Goal: Transaction & Acquisition: Book appointment/travel/reservation

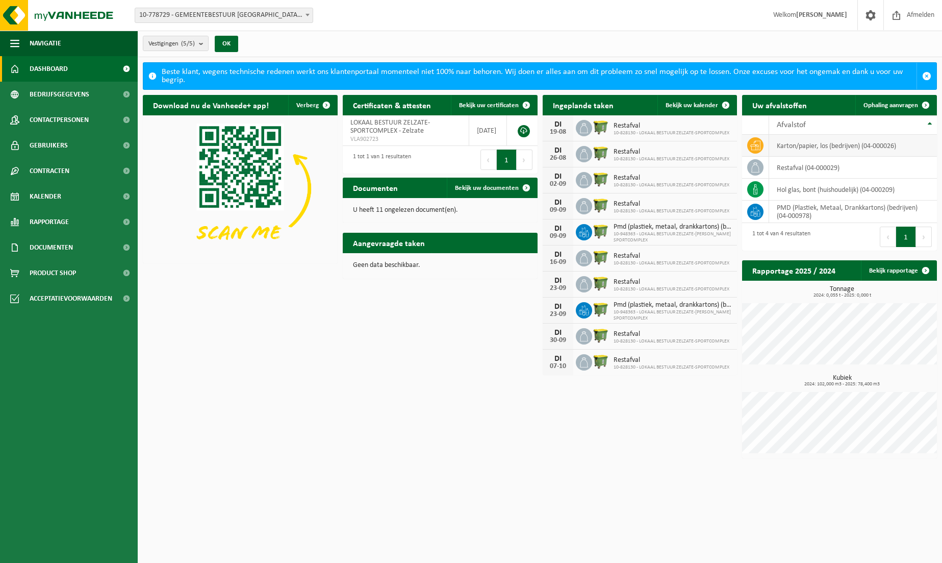
click at [800, 149] on td "karton/papier, los (bedrijven) (04-000026)" at bounding box center [853, 146] width 168 height 22
click at [906, 103] on span "Ophaling aanvragen" at bounding box center [891, 105] width 55 height 7
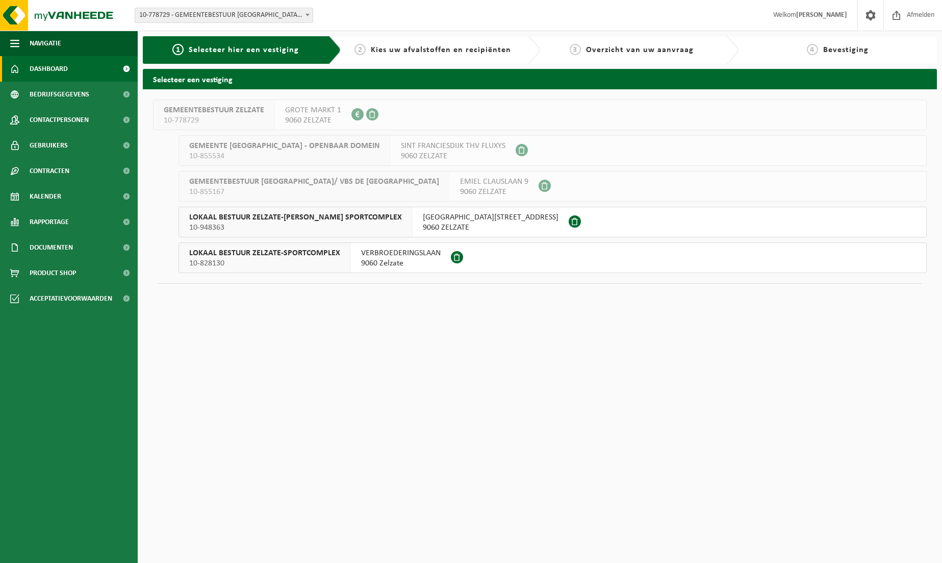
click at [42, 73] on span "Dashboard" at bounding box center [49, 69] width 38 height 26
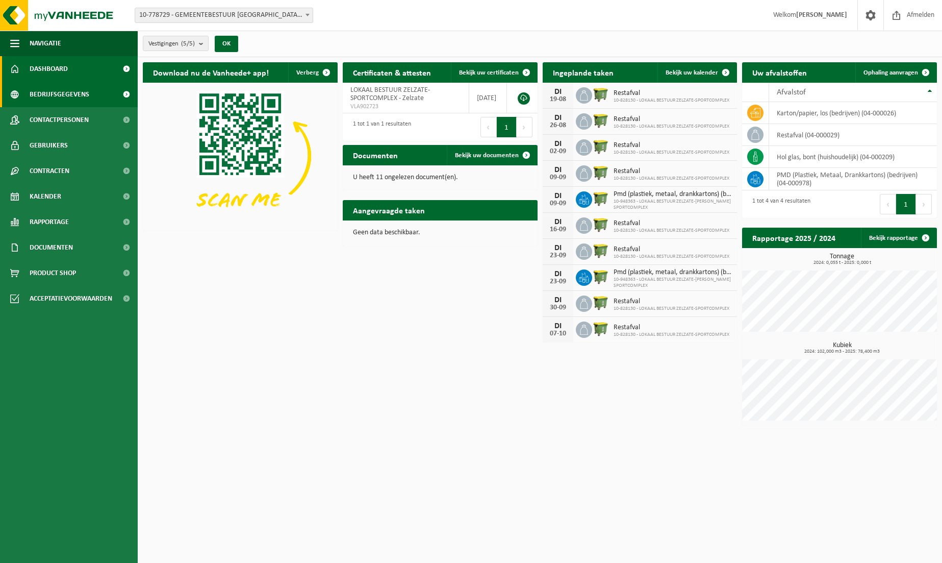
click at [38, 92] on span "Bedrijfsgegevens" at bounding box center [60, 95] width 60 height 26
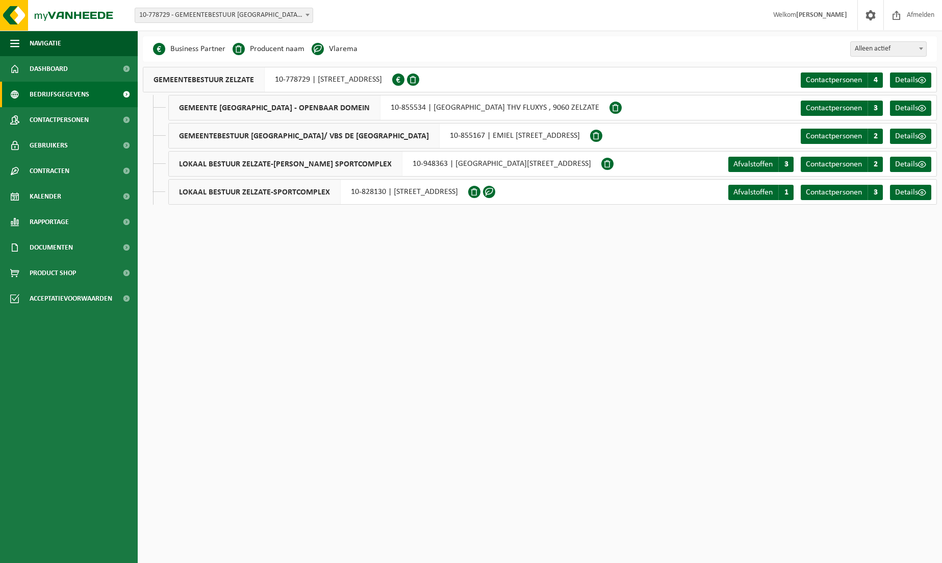
click at [276, 166] on span "LOKAAL BESTUUR ZELZATE-ARMAND SEGHERS SPORTCOMPLEX" at bounding box center [286, 164] width 234 height 24
click at [767, 166] on span "Afvalstoffen" at bounding box center [753, 164] width 39 height 8
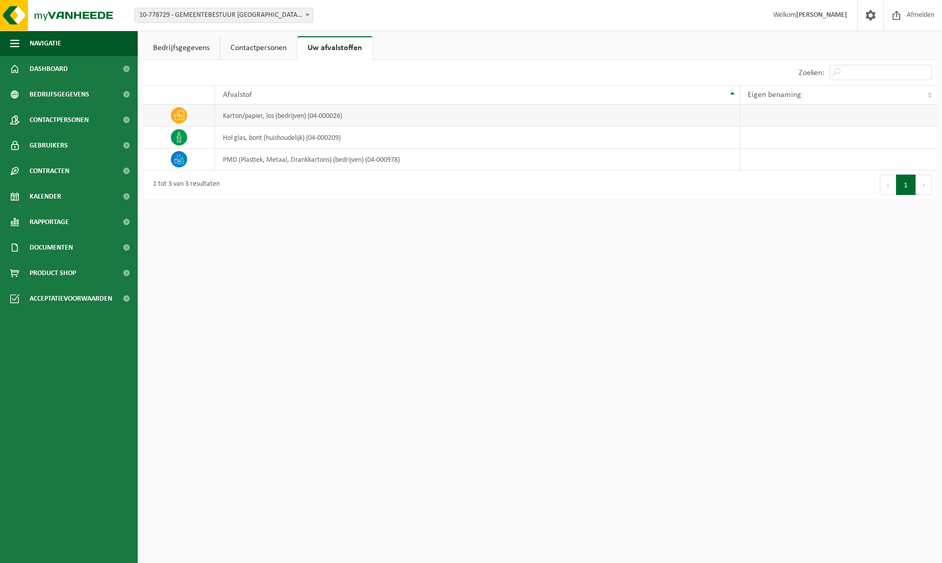
click at [283, 120] on td "karton/papier, los (bedrijven) (04-000026)" at bounding box center [477, 116] width 524 height 22
click at [51, 66] on span "Dashboard" at bounding box center [49, 69] width 38 height 26
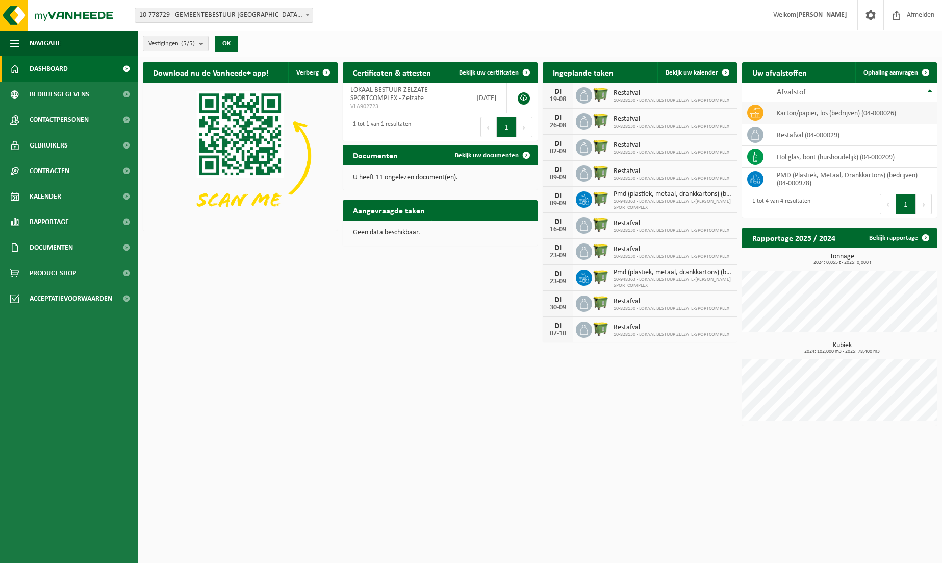
click at [763, 112] on span at bounding box center [755, 113] width 16 height 16
click at [843, 112] on td "karton/papier, los (bedrijven) (04-000026)" at bounding box center [853, 113] width 168 height 22
click at [373, 207] on h2 "Aangevraagde taken" at bounding box center [389, 210] width 92 height 20
click at [709, 72] on span "Bekijk uw kalender" at bounding box center [692, 72] width 53 height 7
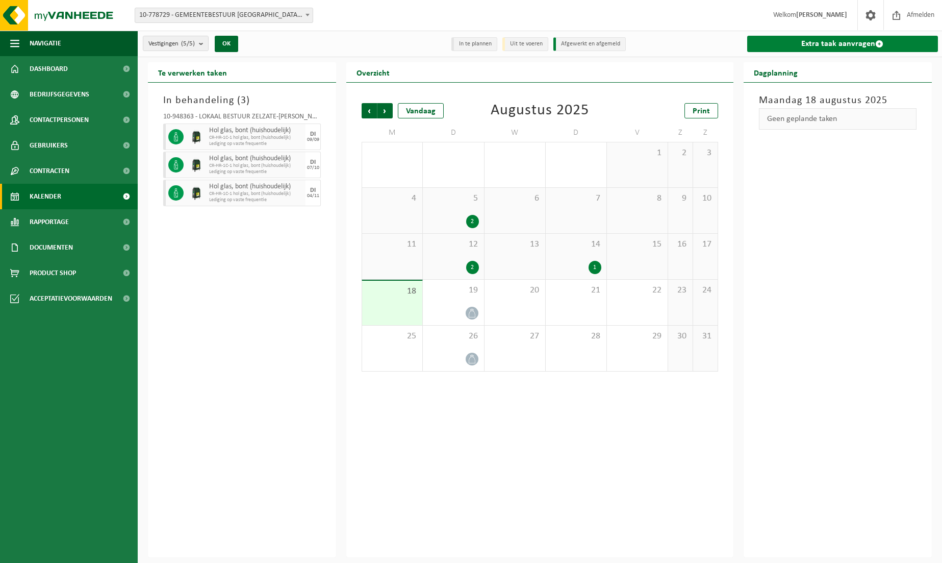
click at [861, 44] on link "Extra taak aanvragen" at bounding box center [842, 44] width 191 height 16
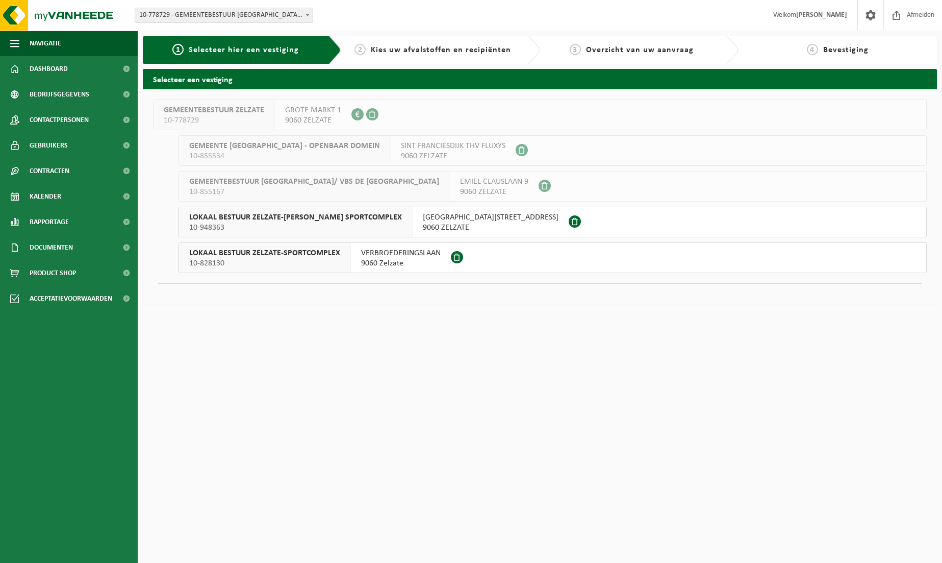
click at [301, 220] on span "LOKAAL BESTUUR ZELZATE-ARMAND SEGHERS SPORTCOMPLEX" at bounding box center [295, 217] width 213 height 10
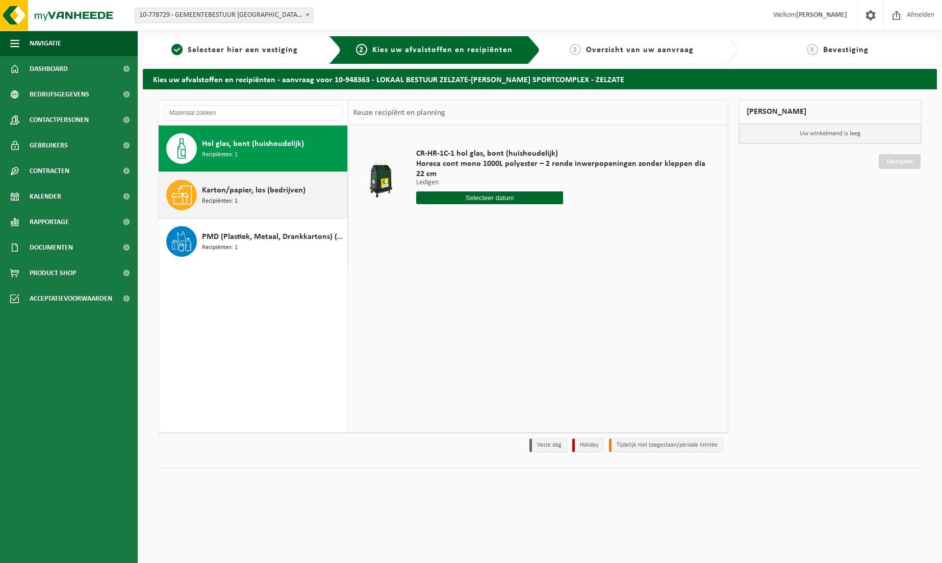
click at [268, 197] on div "Karton/papier, los (bedrijven) Recipiënten: 1" at bounding box center [273, 195] width 143 height 31
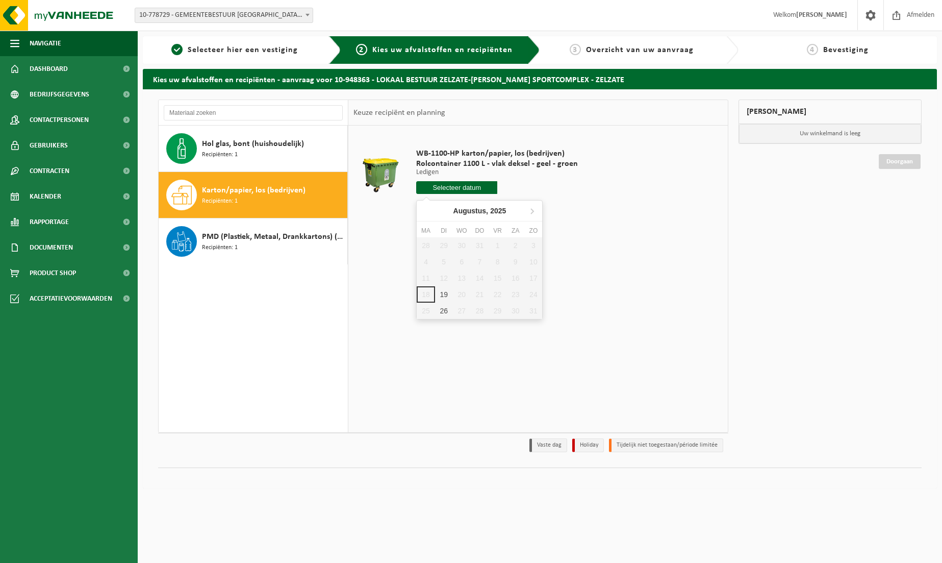
click at [465, 188] on input "text" at bounding box center [456, 187] width 81 height 13
click at [448, 296] on div "19" at bounding box center [444, 294] width 18 height 16
type input "Van 2025-08-19"
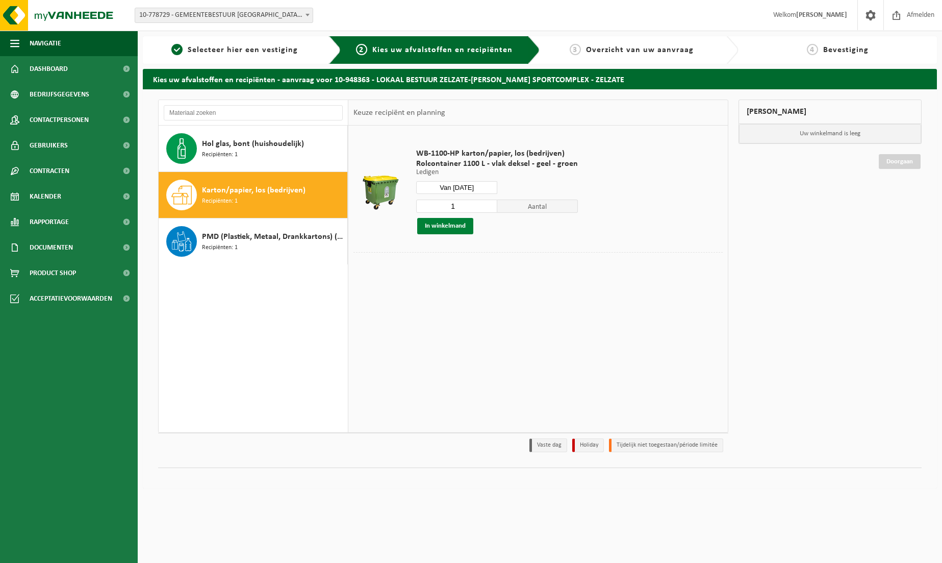
click at [452, 227] on button "In winkelmand" at bounding box center [445, 226] width 56 height 16
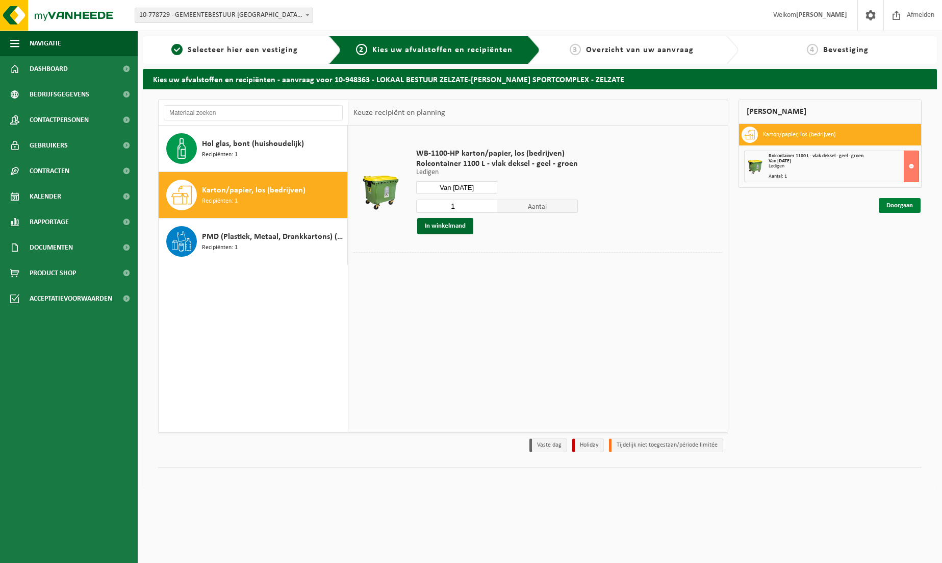
click at [902, 206] on link "Doorgaan" at bounding box center [900, 205] width 42 height 15
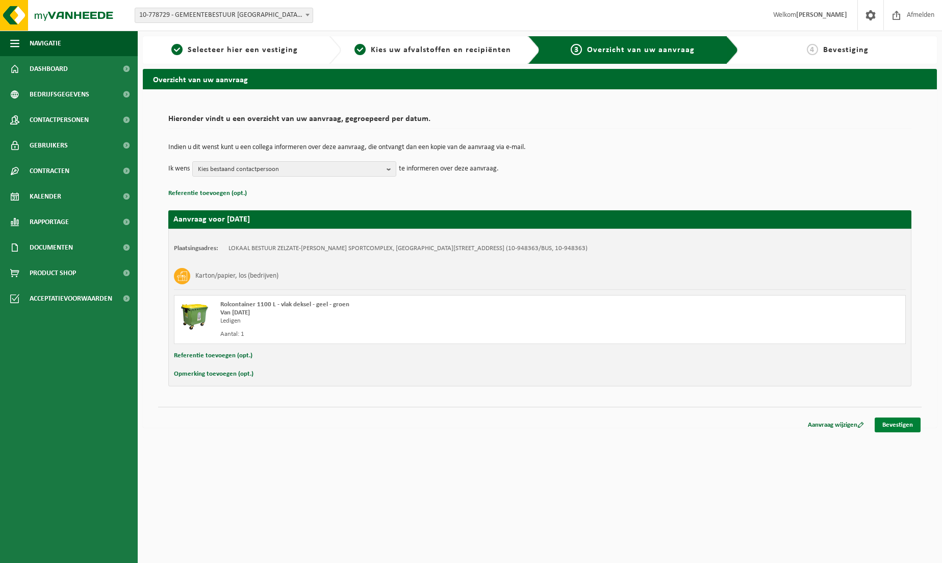
click at [894, 428] on link "Bevestigen" at bounding box center [898, 424] width 46 height 15
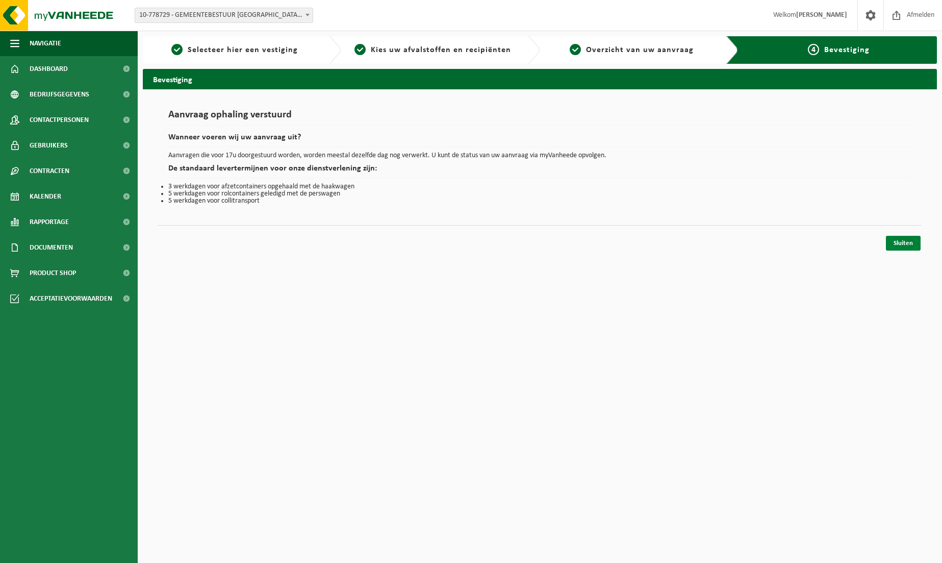
click at [900, 249] on link "Sluiten" at bounding box center [903, 243] width 35 height 15
